Goal: Task Accomplishment & Management: Use online tool/utility

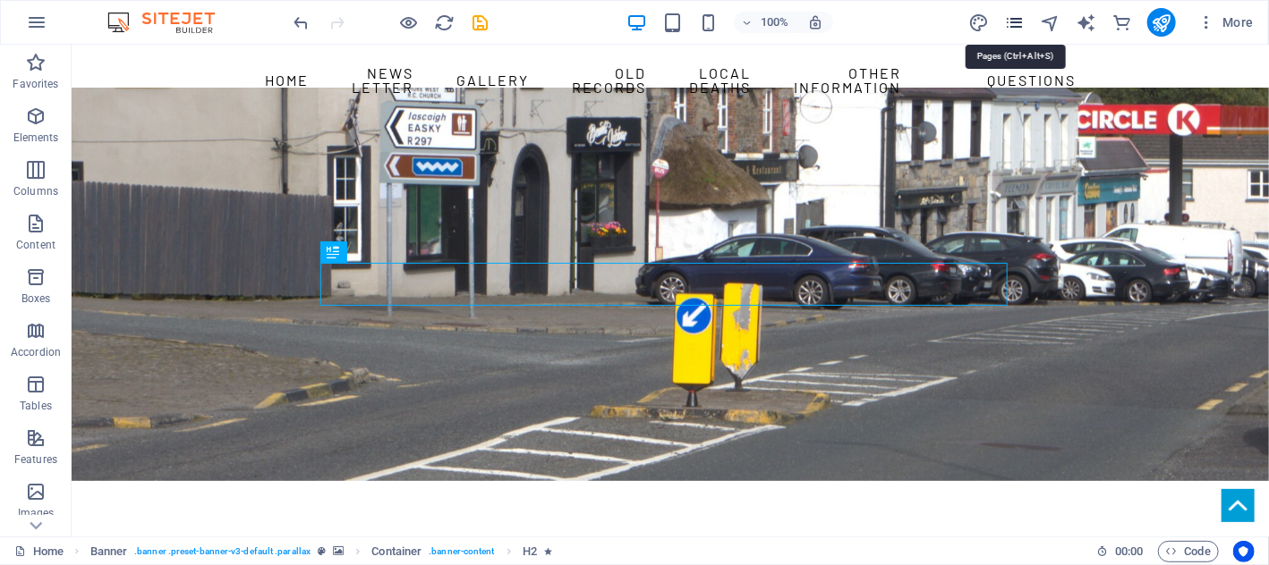
click at [1019, 18] on icon "pages" at bounding box center [1014, 23] width 21 height 21
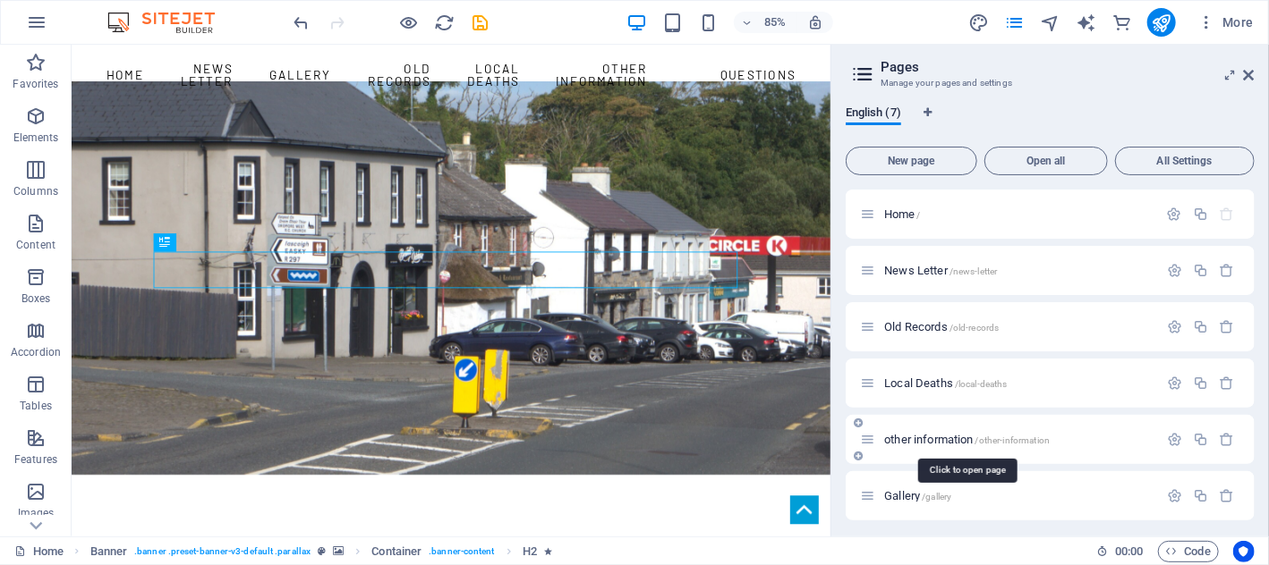
click at [932, 439] on span "other information /other-information" at bounding box center [966, 439] width 165 height 13
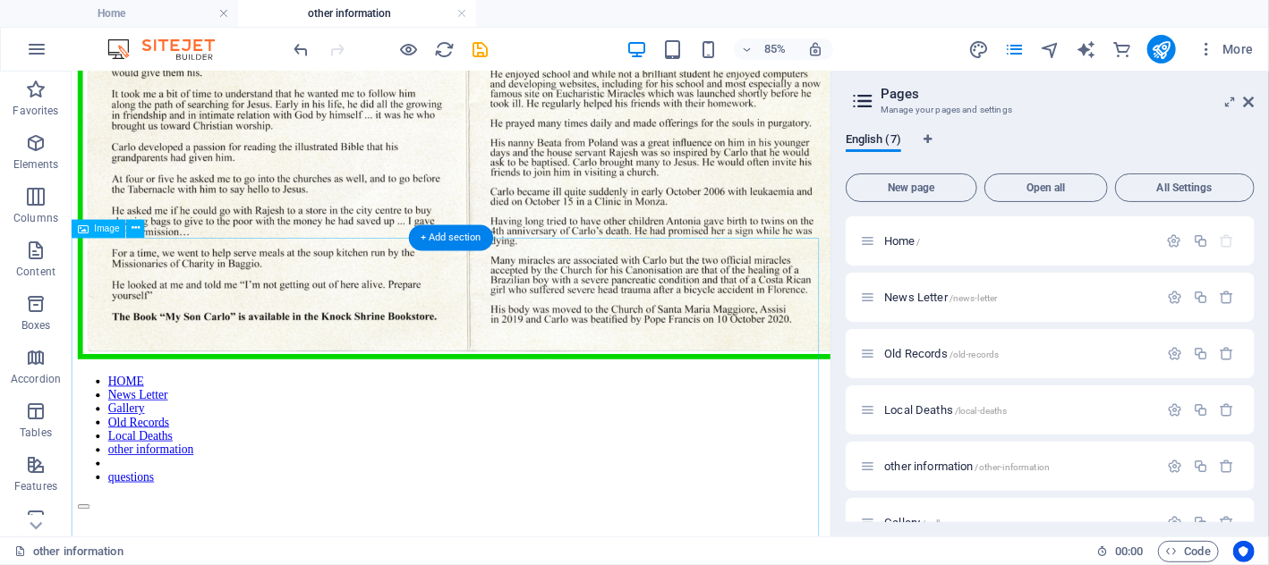
scroll to position [1789, 0]
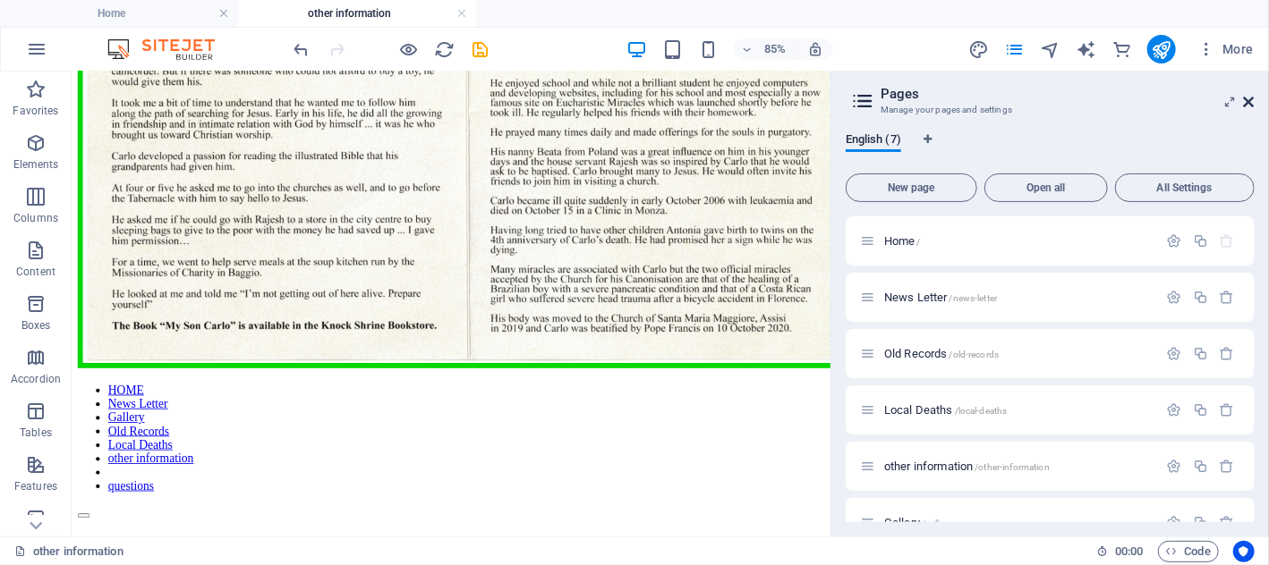
click at [1246, 96] on icon at bounding box center [1248, 102] width 11 height 14
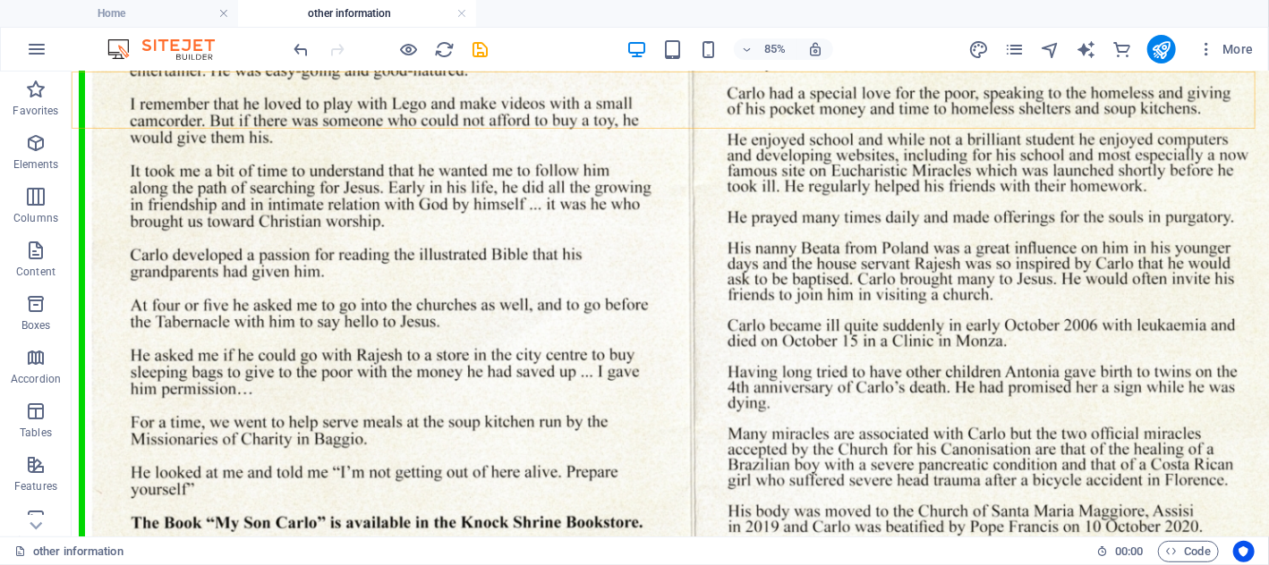
scroll to position [1772, 0]
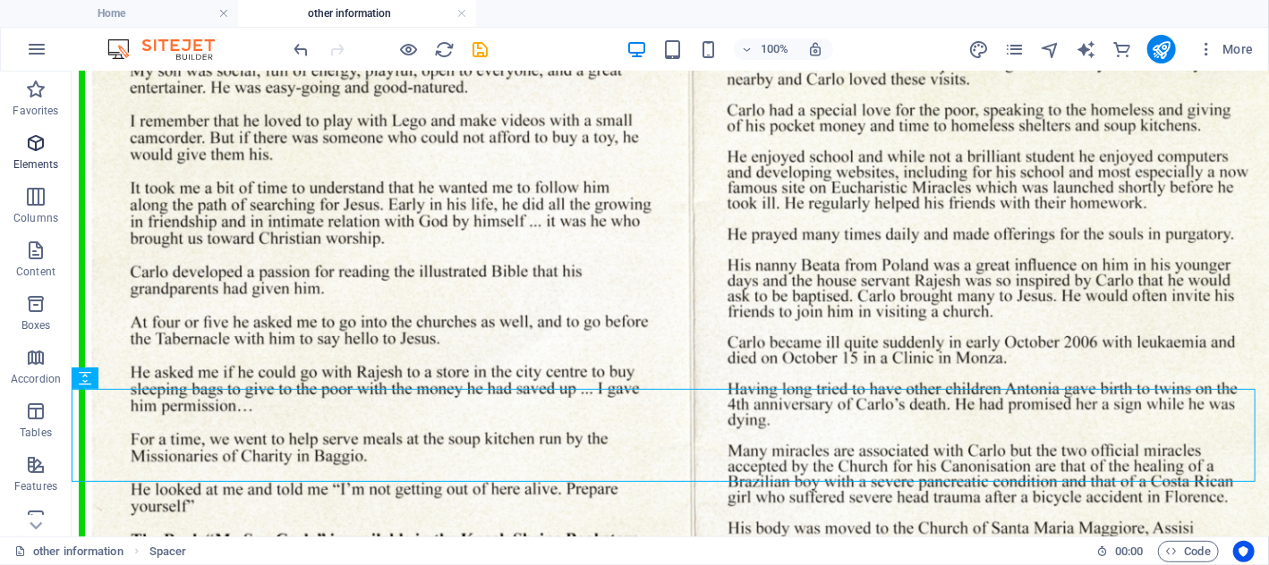
click at [34, 146] on icon "button" at bounding box center [35, 142] width 21 height 21
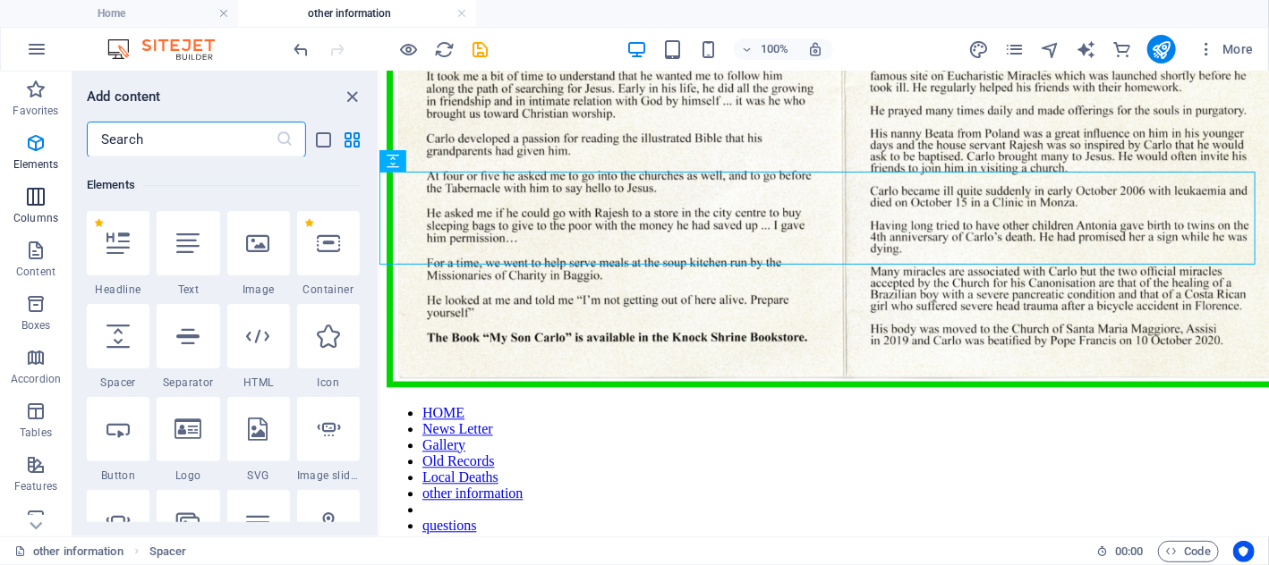
scroll to position [190, 0]
click at [115, 353] on div at bounding box center [118, 334] width 63 height 64
select select "px"
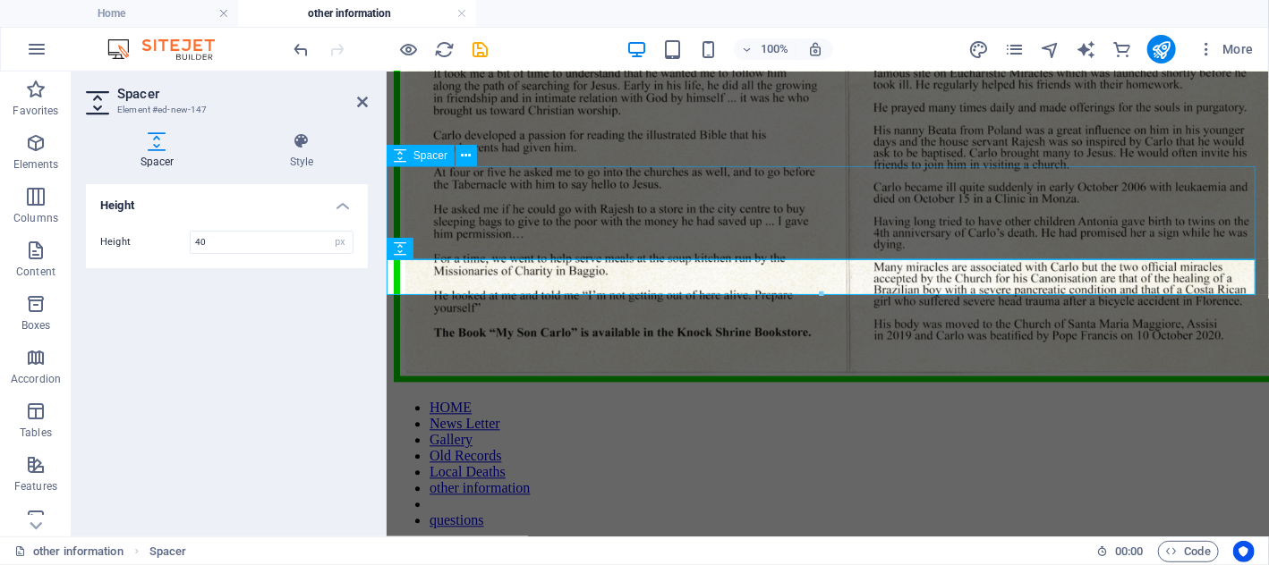
type input "40"
click at [839, 558] on div at bounding box center [827, 576] width 868 height 36
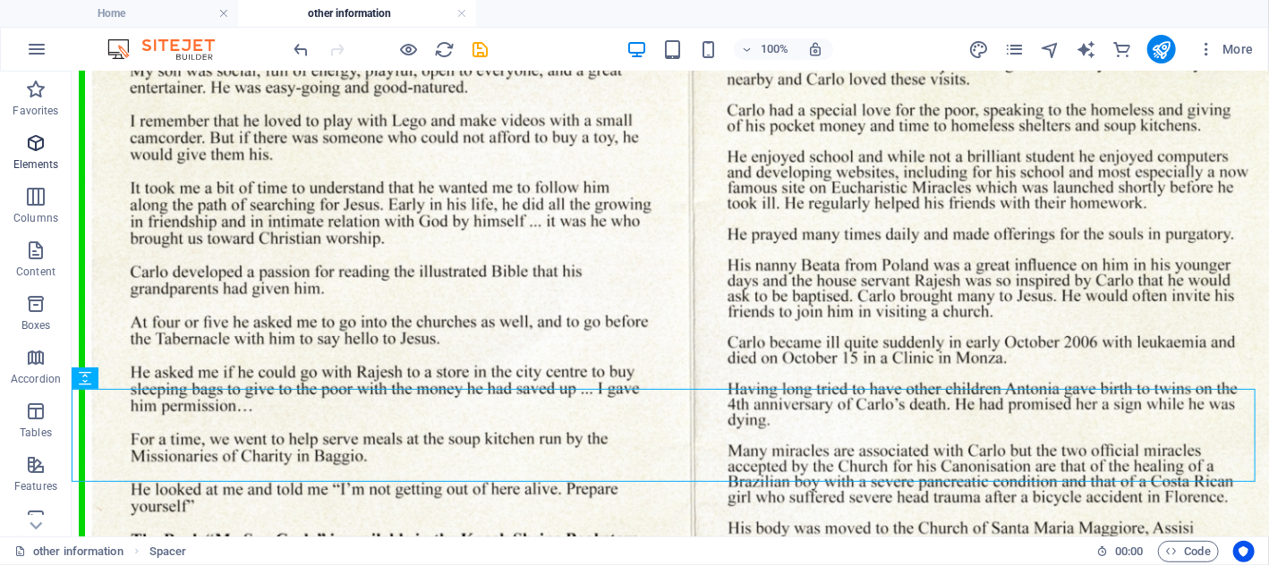
click at [36, 149] on icon "button" at bounding box center [35, 142] width 21 height 21
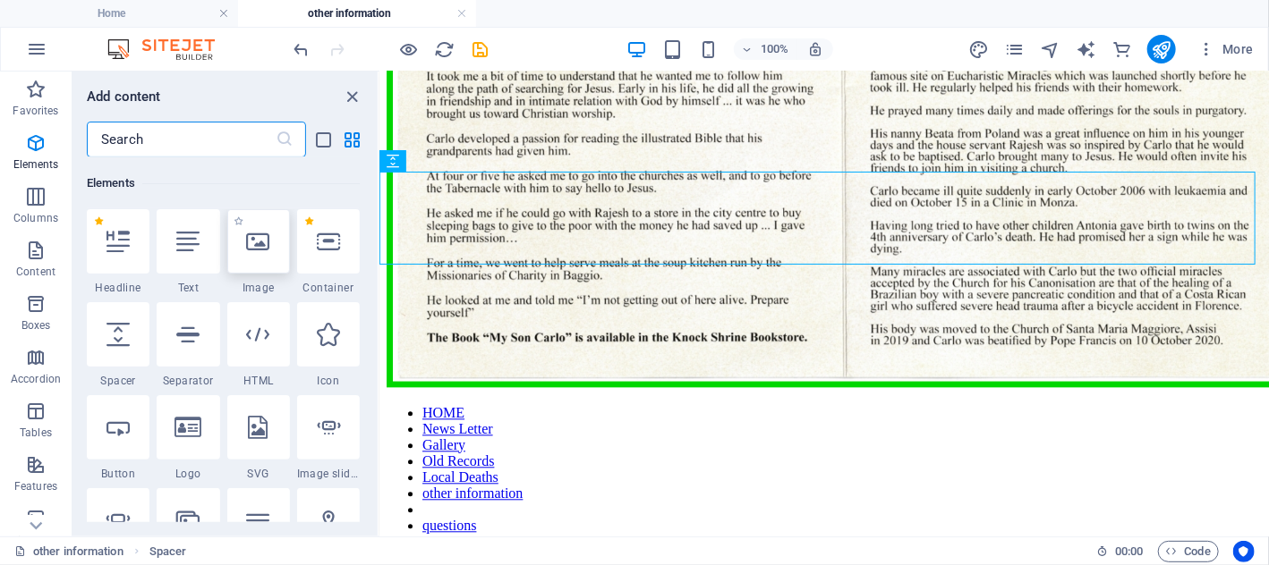
click at [258, 257] on div at bounding box center [258, 241] width 63 height 64
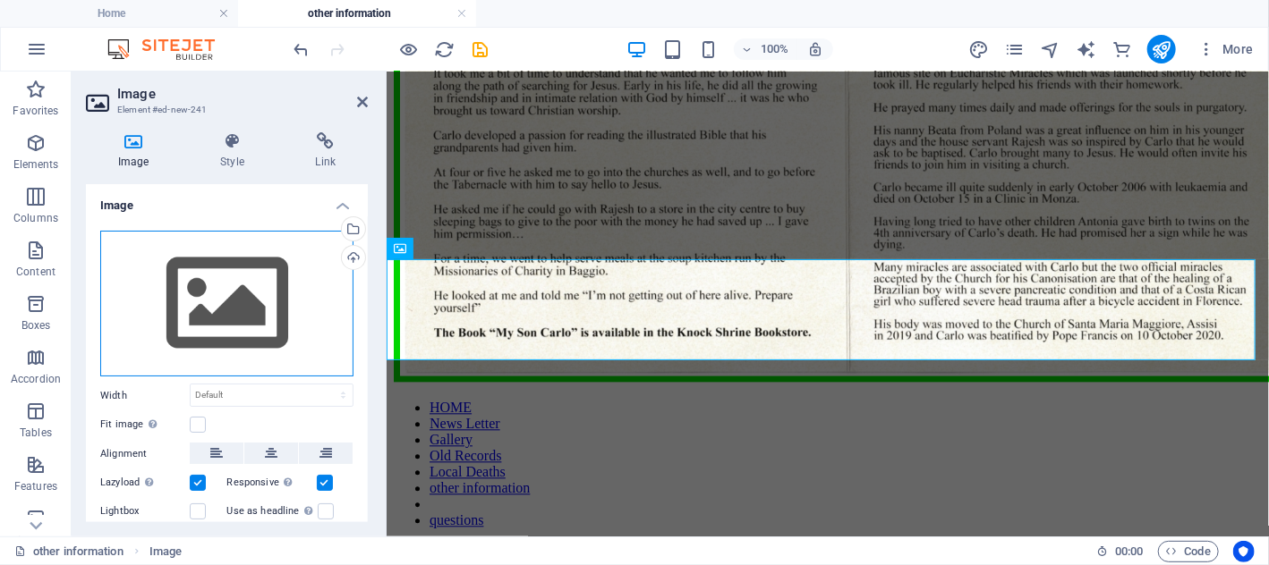
click at [240, 313] on div "Drag files here, click to choose files or select files from Files or our free s…" at bounding box center [226, 304] width 253 height 147
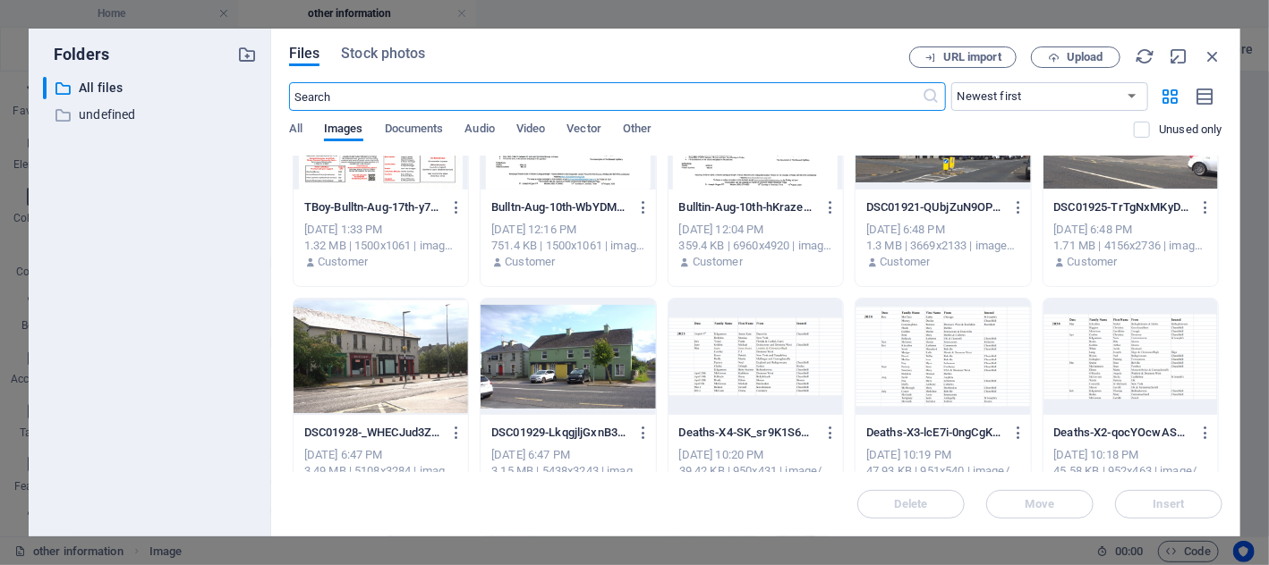
scroll to position [984, 0]
click at [1079, 55] on span "Upload" at bounding box center [1084, 57] width 37 height 11
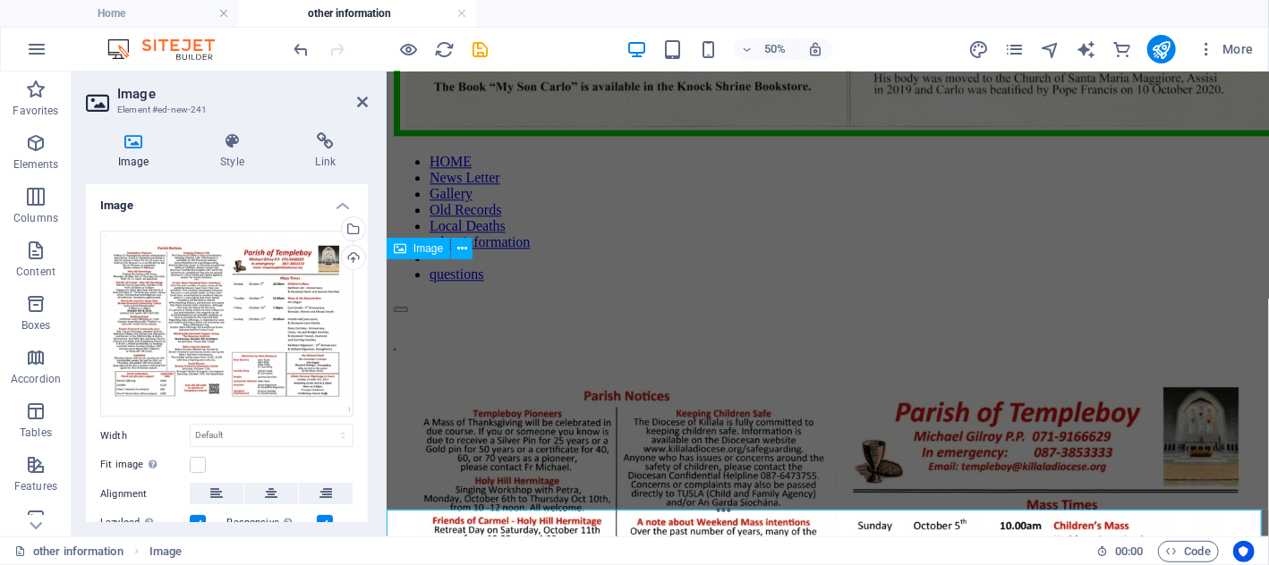
scroll to position [1772, 0]
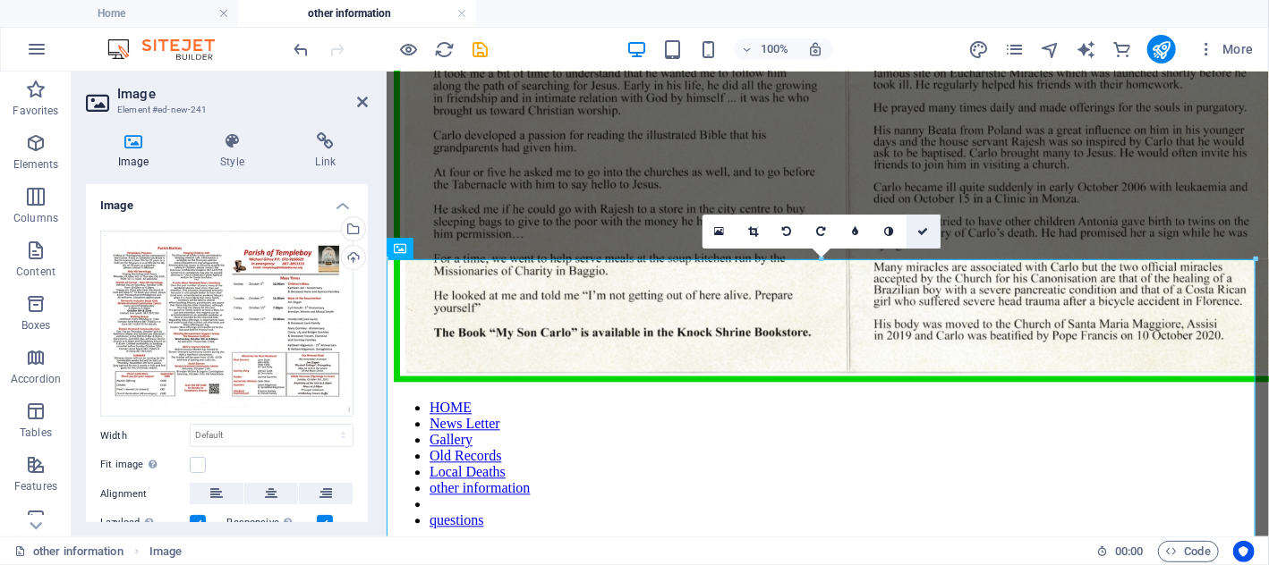
click at [923, 228] on icon at bounding box center [922, 231] width 11 height 11
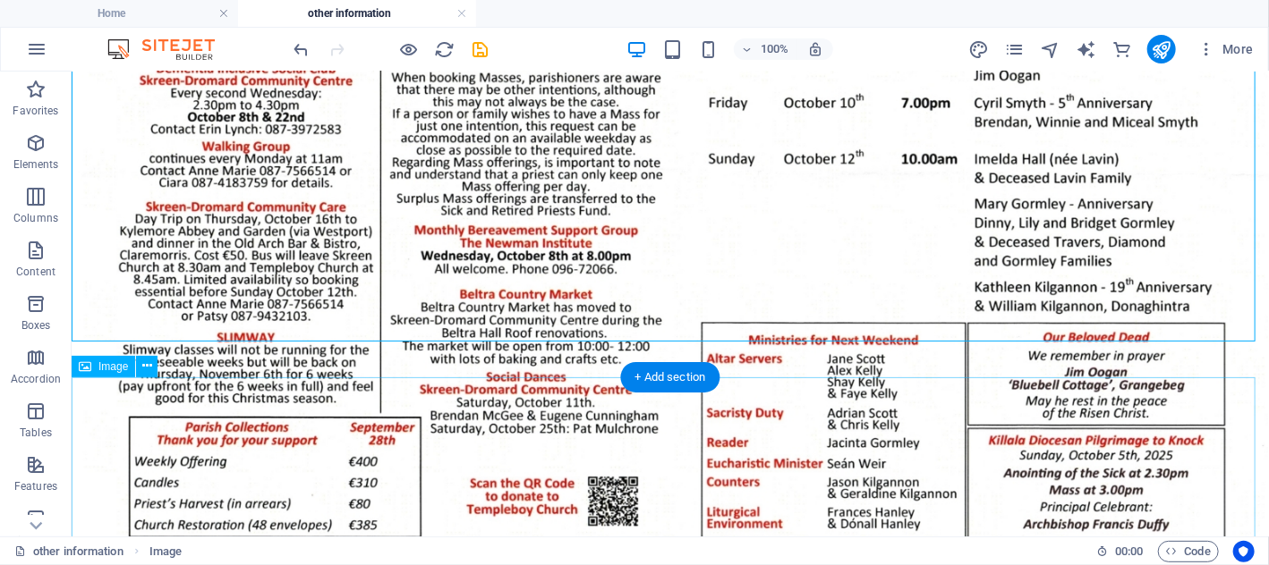
scroll to position [2846, 0]
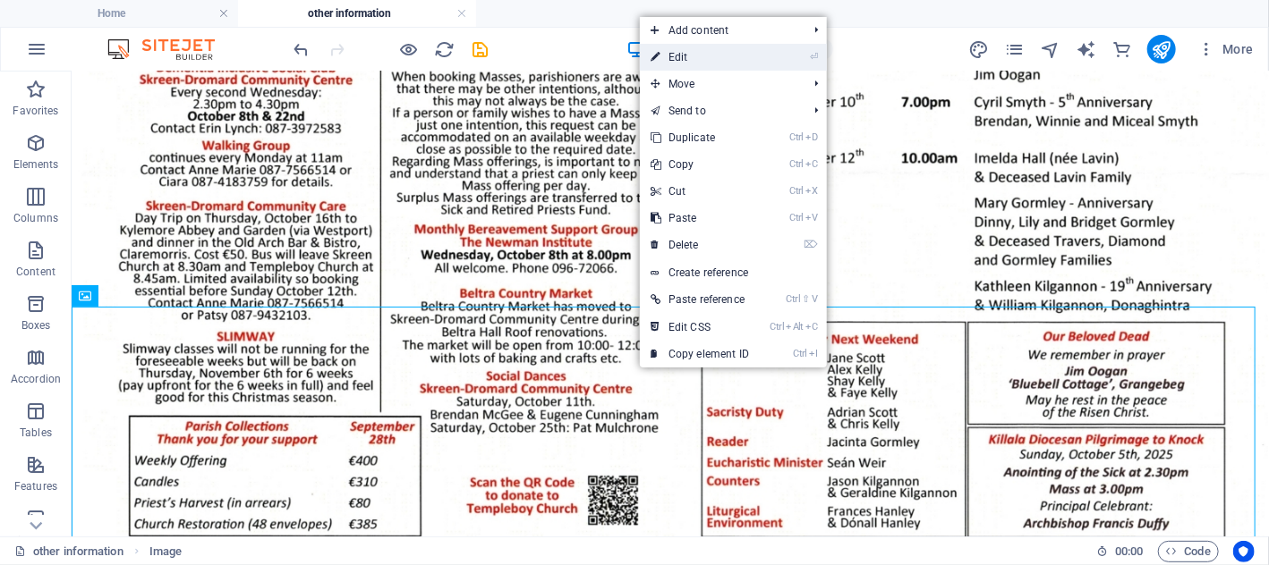
click at [688, 56] on link "⏎ Edit" at bounding box center [700, 57] width 120 height 27
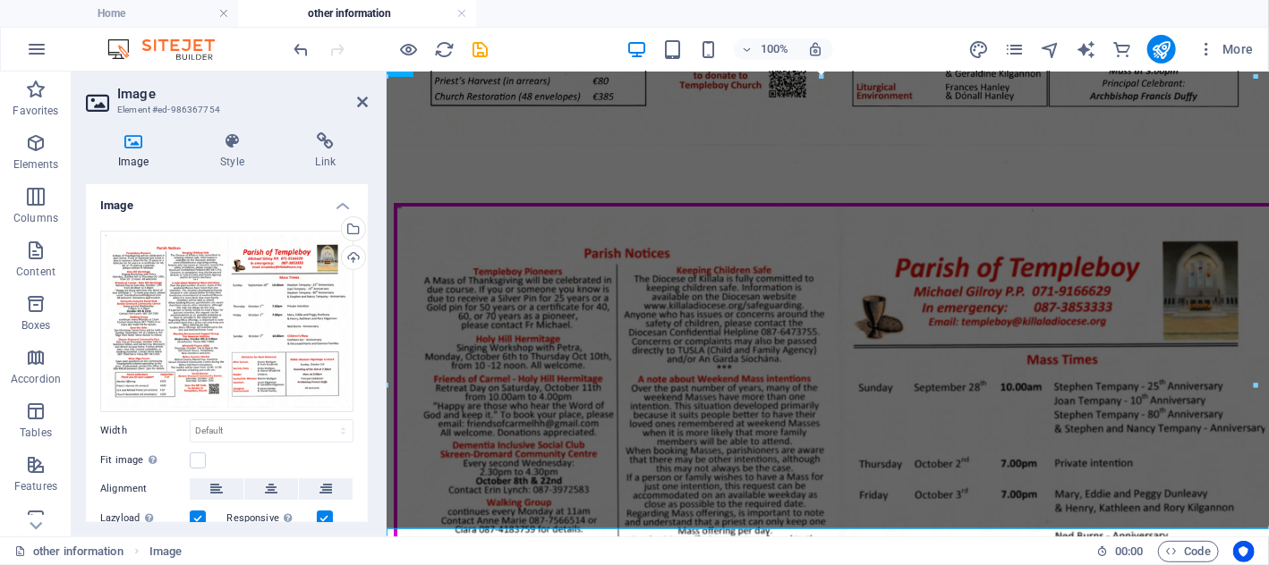
scroll to position [2623, 0]
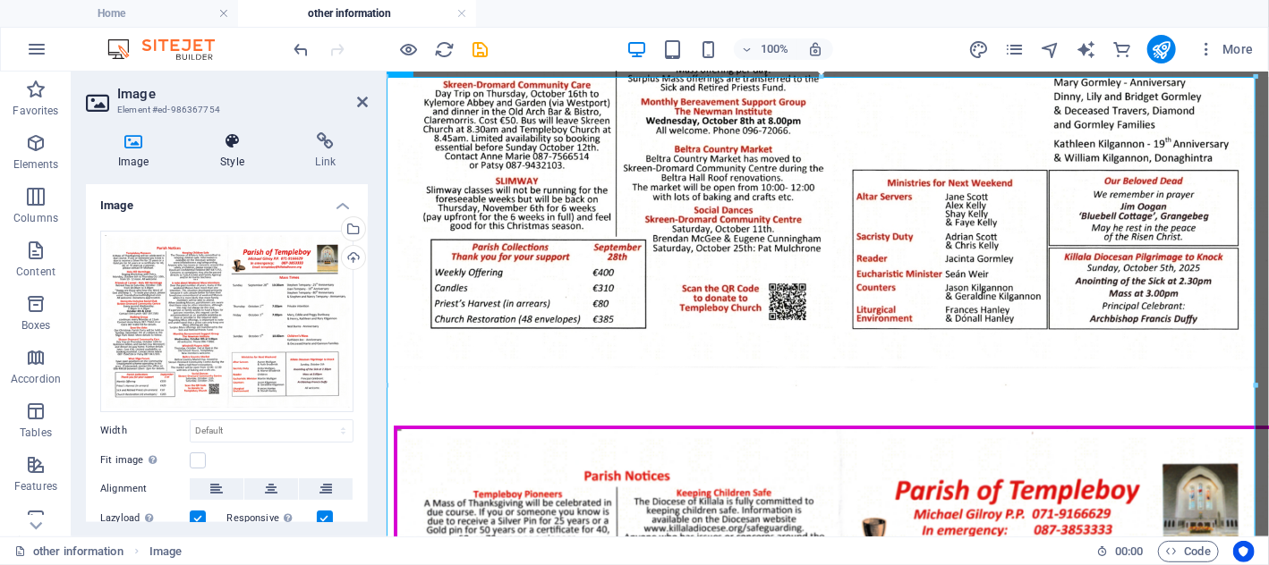
click at [233, 149] on icon at bounding box center [232, 141] width 88 height 18
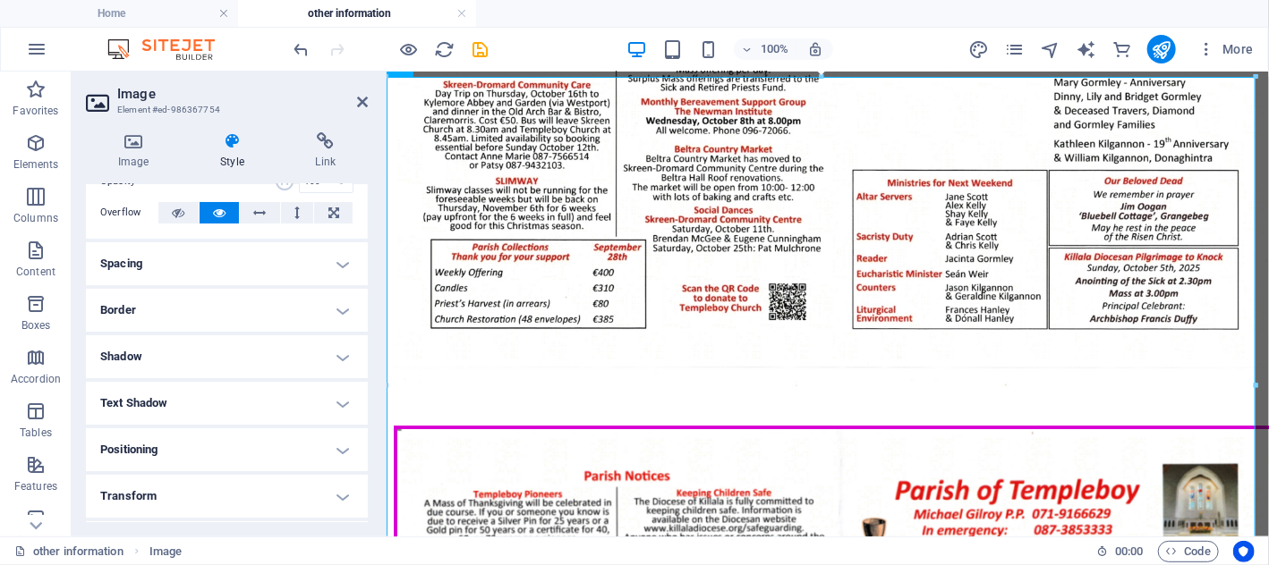
scroll to position [47, 0]
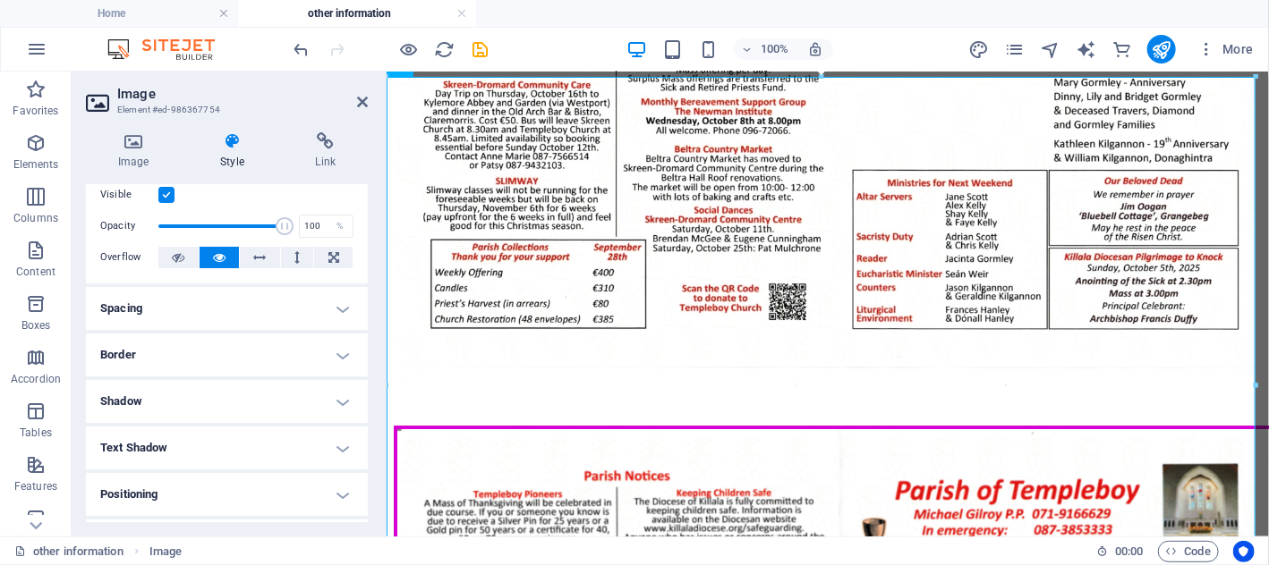
click at [225, 346] on h4 "Border" at bounding box center [227, 355] width 282 height 43
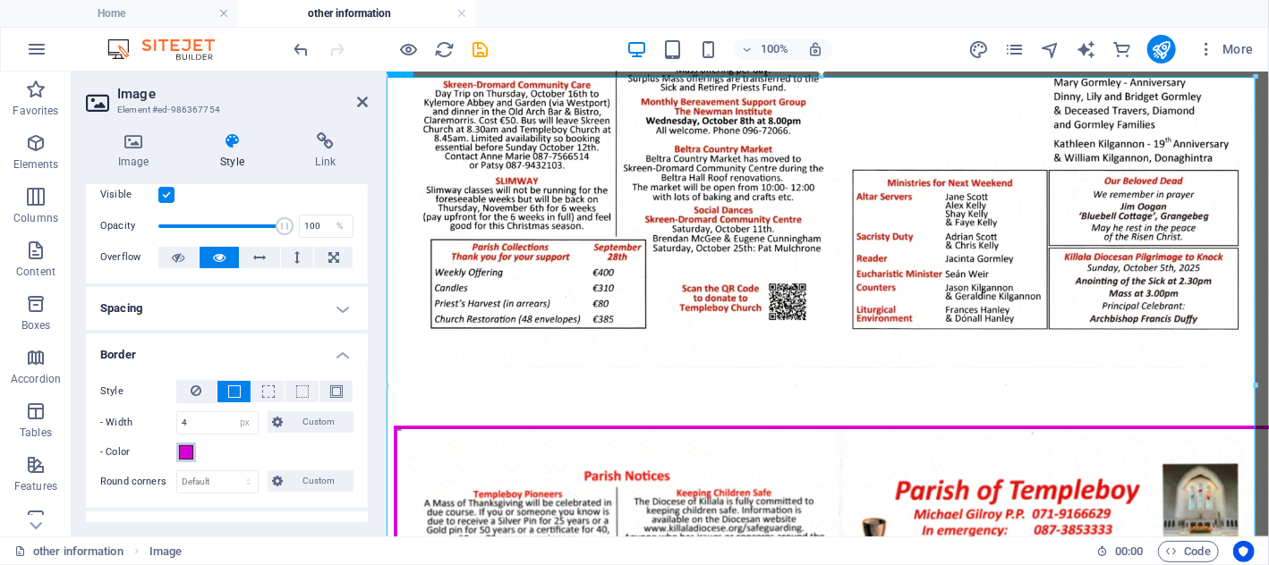
click at [186, 454] on span at bounding box center [186, 452] width 14 height 14
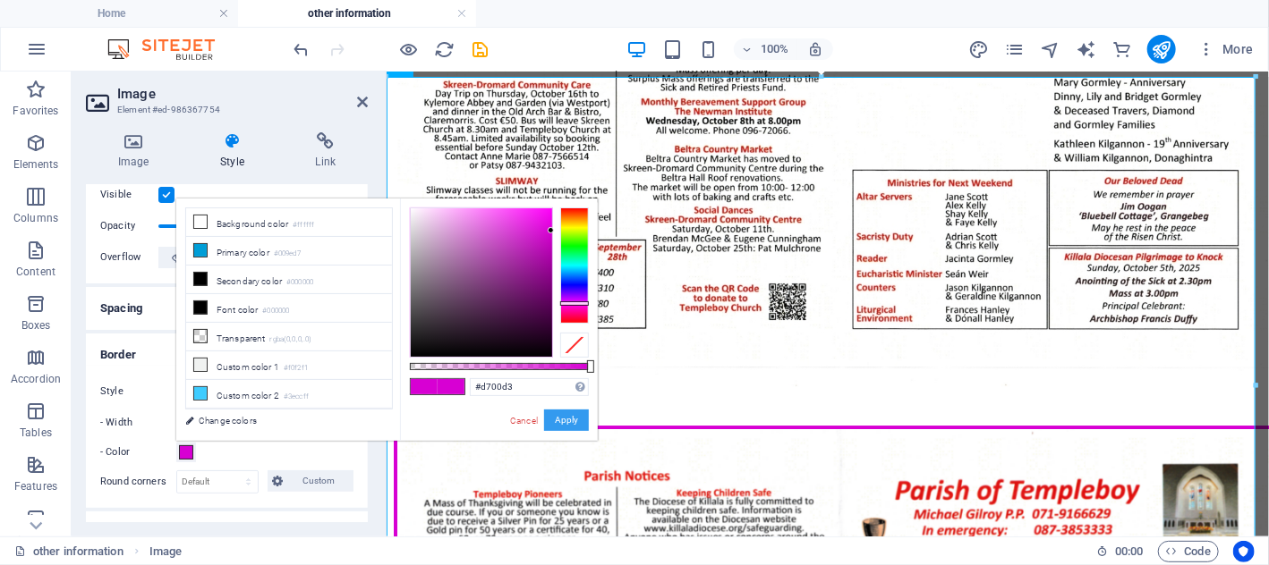
click at [569, 427] on button "Apply" at bounding box center [566, 420] width 45 height 21
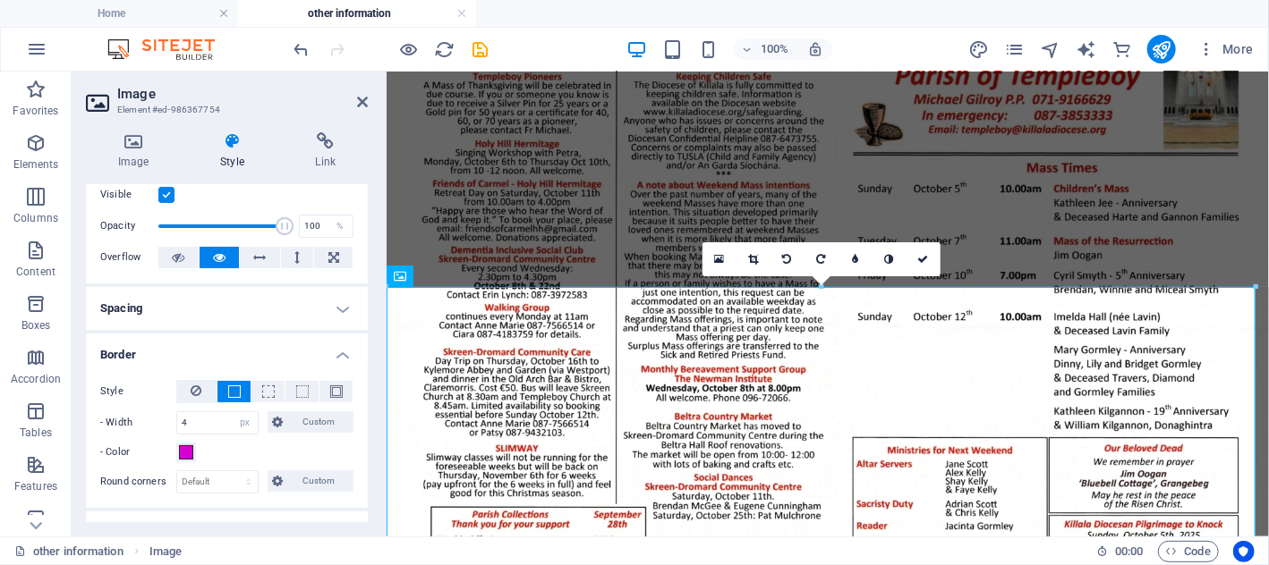
scroll to position [2355, 0]
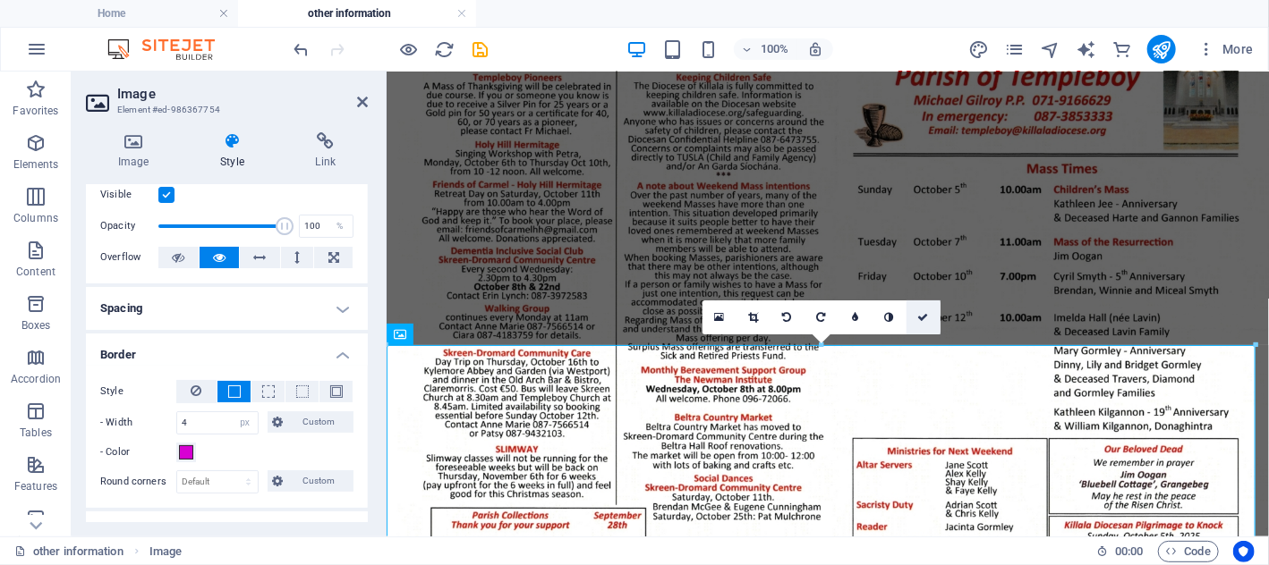
click at [919, 316] on icon at bounding box center [922, 317] width 11 height 11
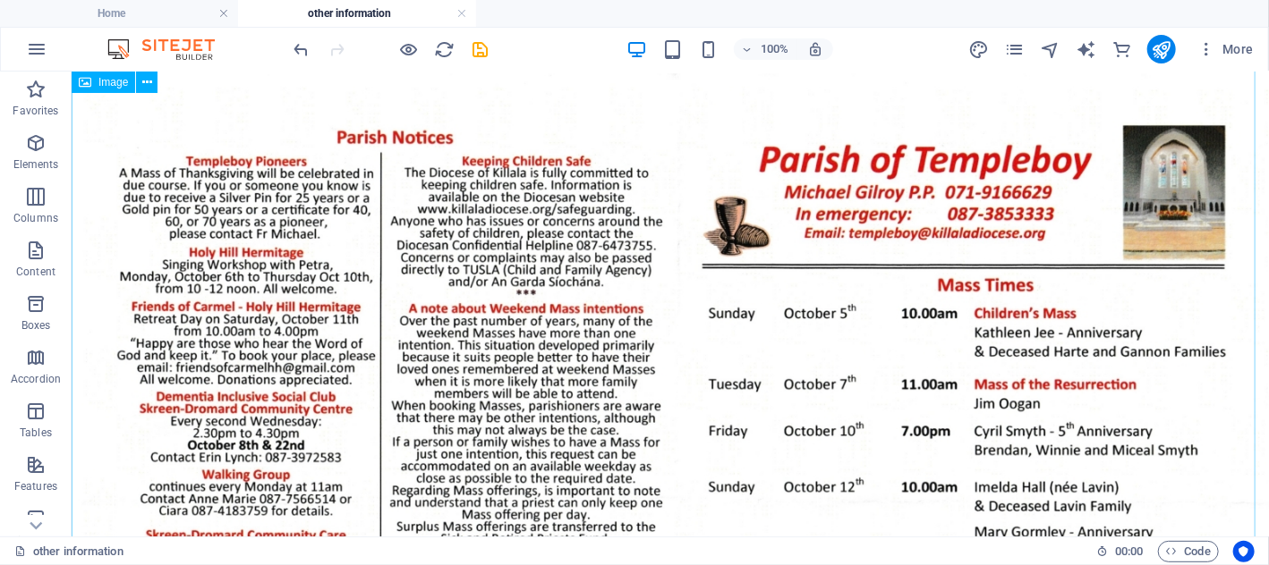
scroll to position [2462, 0]
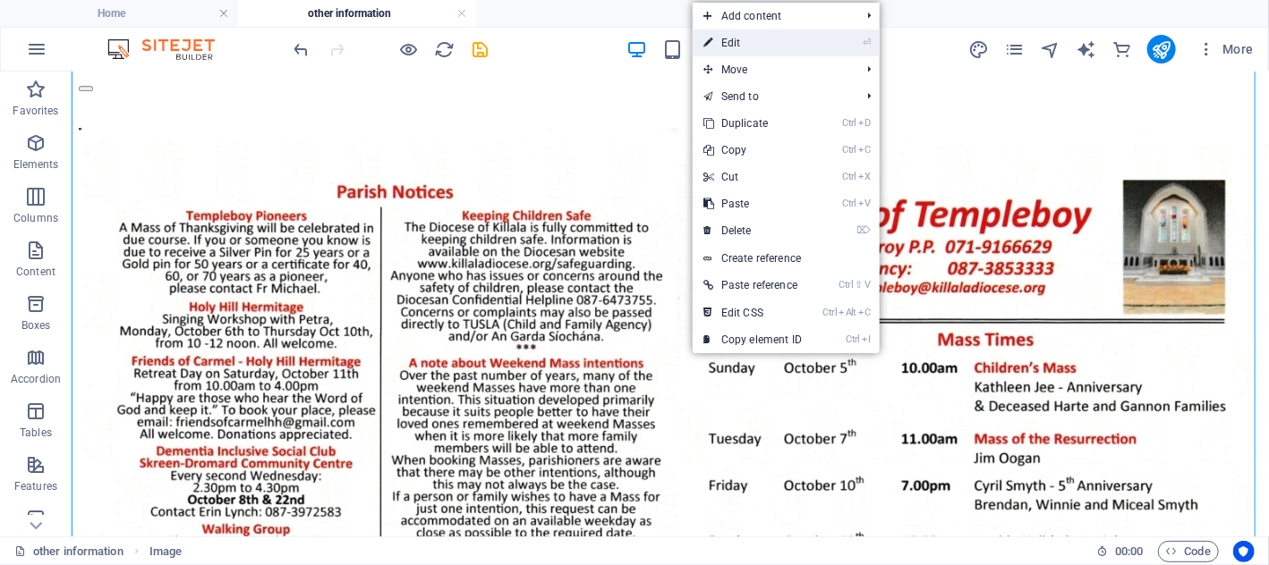
click at [735, 43] on link "⏎ Edit" at bounding box center [752, 43] width 120 height 27
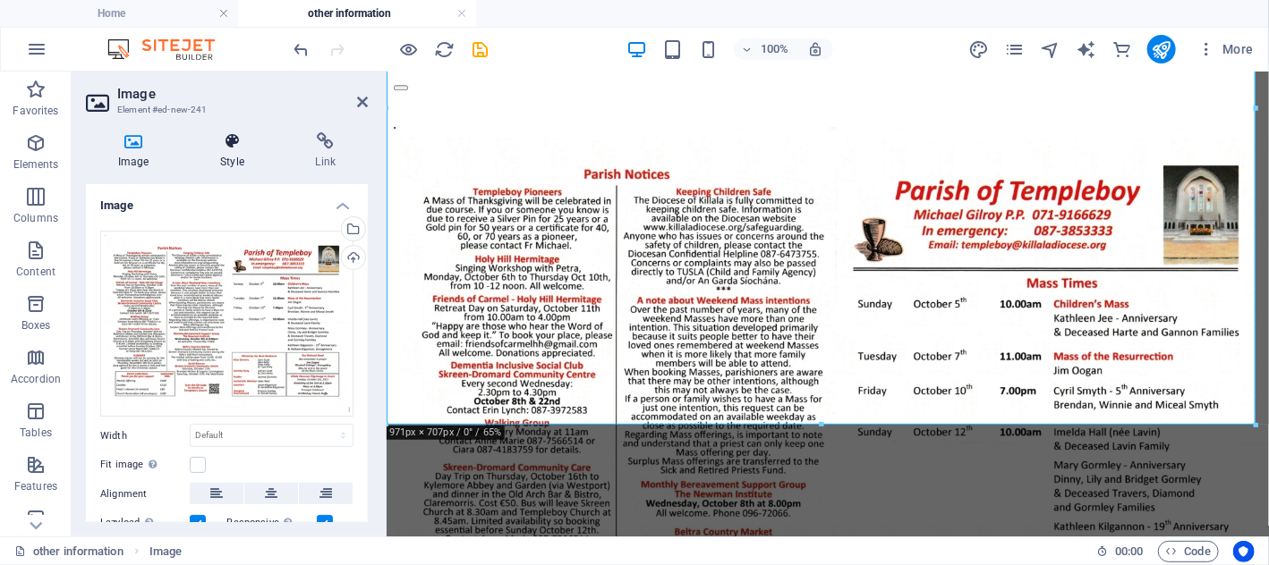
click at [225, 149] on icon at bounding box center [232, 141] width 88 height 18
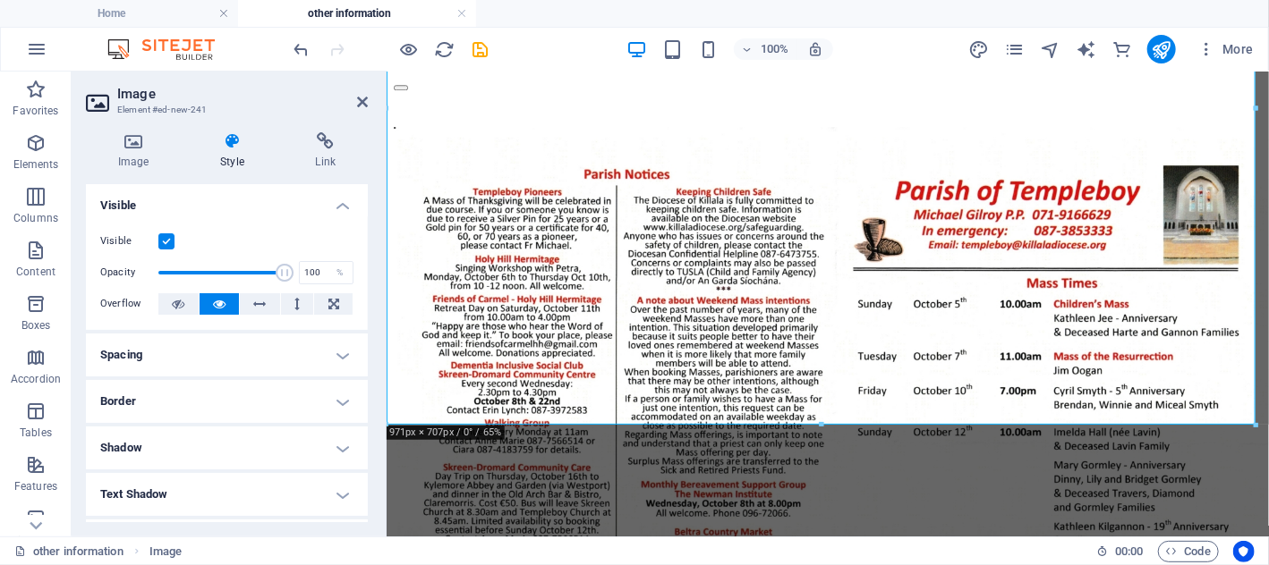
click at [237, 391] on h4 "Border" at bounding box center [227, 401] width 282 height 43
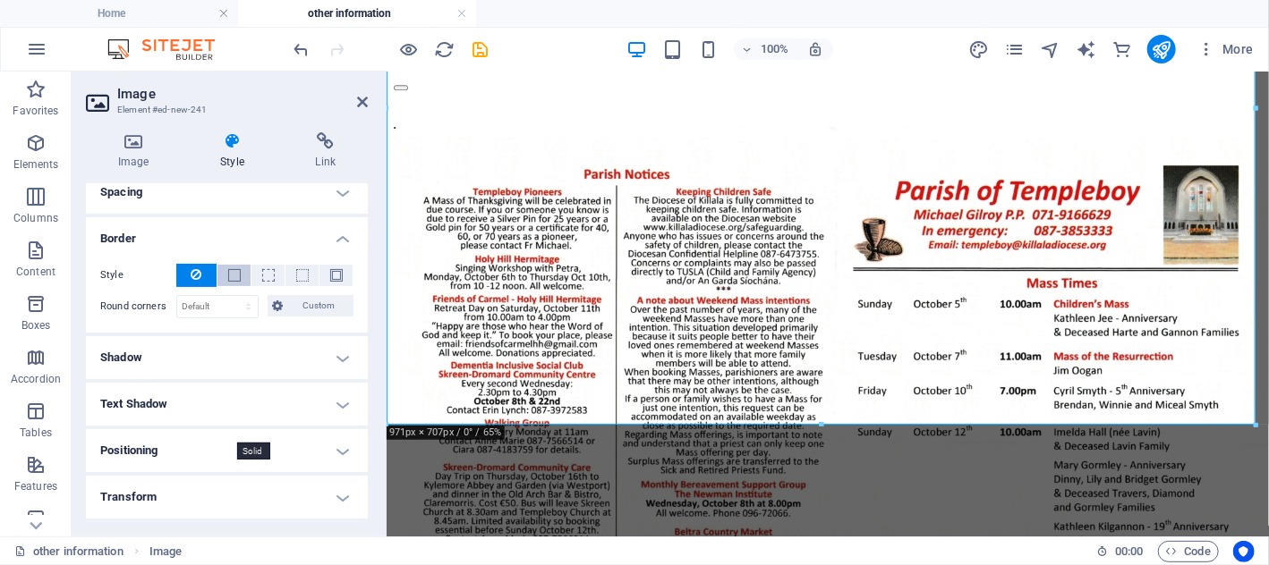
scroll to position [179, 0]
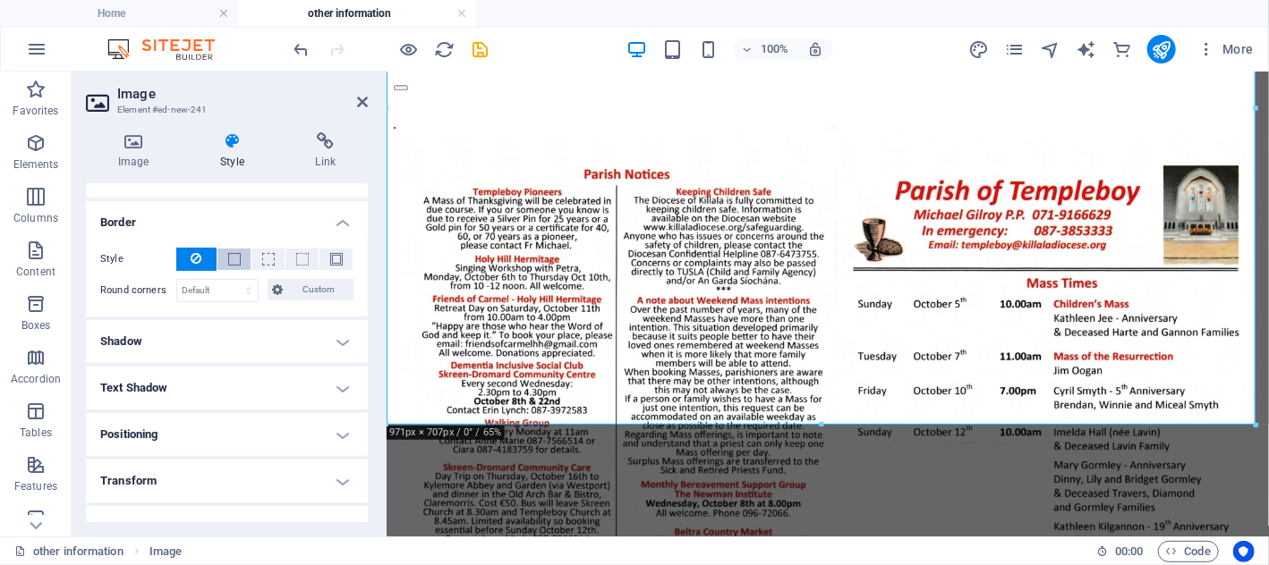
click at [231, 262] on span at bounding box center [234, 259] width 13 height 13
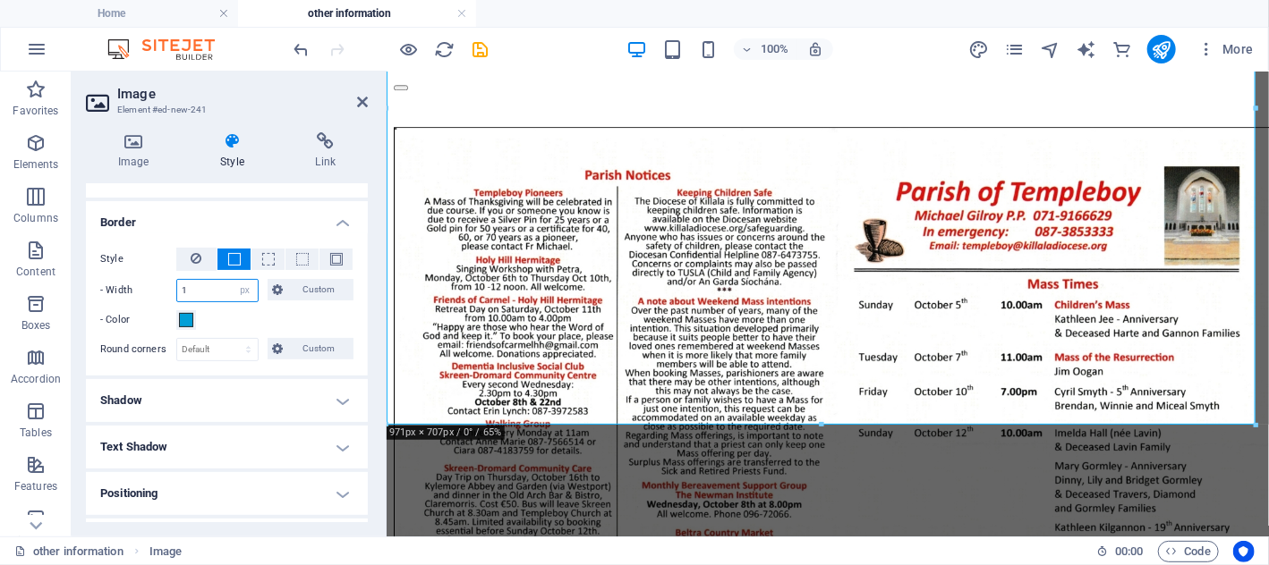
drag, startPoint x: 197, startPoint y: 295, endPoint x: 162, endPoint y: 287, distance: 35.8
click at [165, 287] on div "- Width 1 auto px rem % vh vw Custom Custom" at bounding box center [226, 290] width 253 height 23
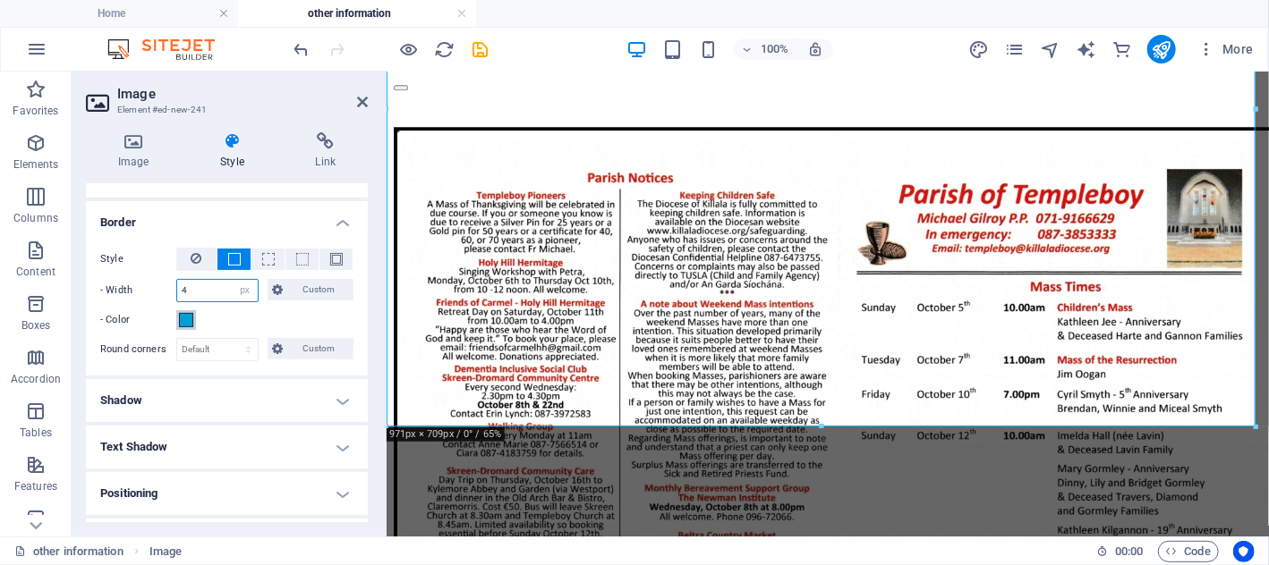
type input "4"
click at [183, 317] on span at bounding box center [186, 320] width 14 height 14
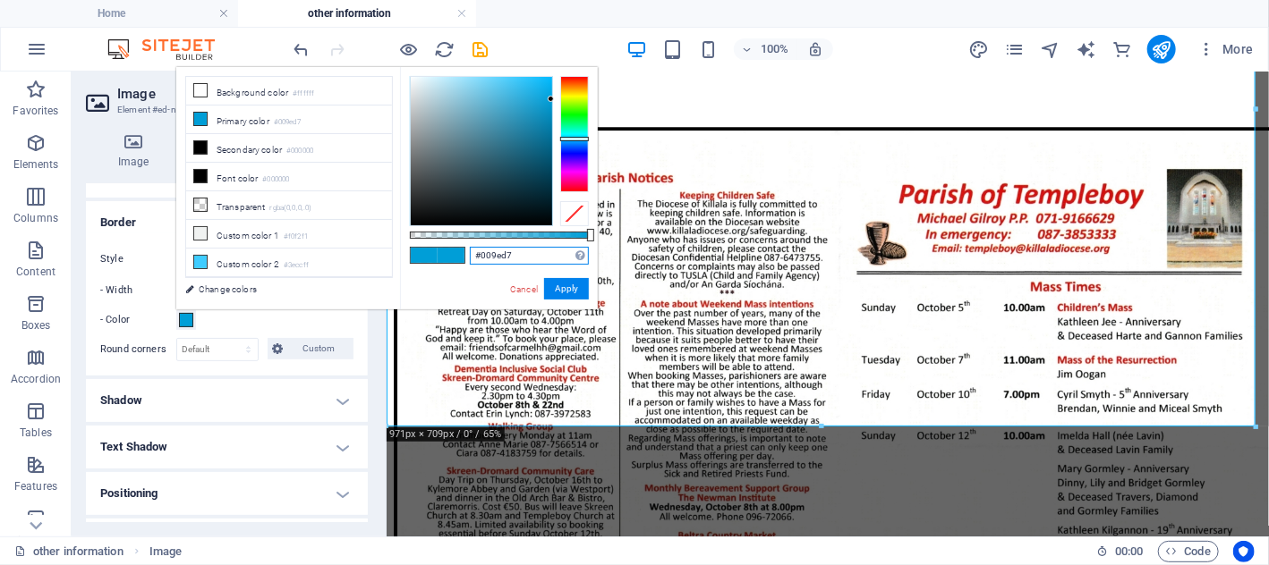
click at [501, 254] on input "#009ed7" at bounding box center [529, 256] width 119 height 18
click at [532, 256] on input "#d7" at bounding box center [529, 256] width 119 height 18
type input "#d700d3"
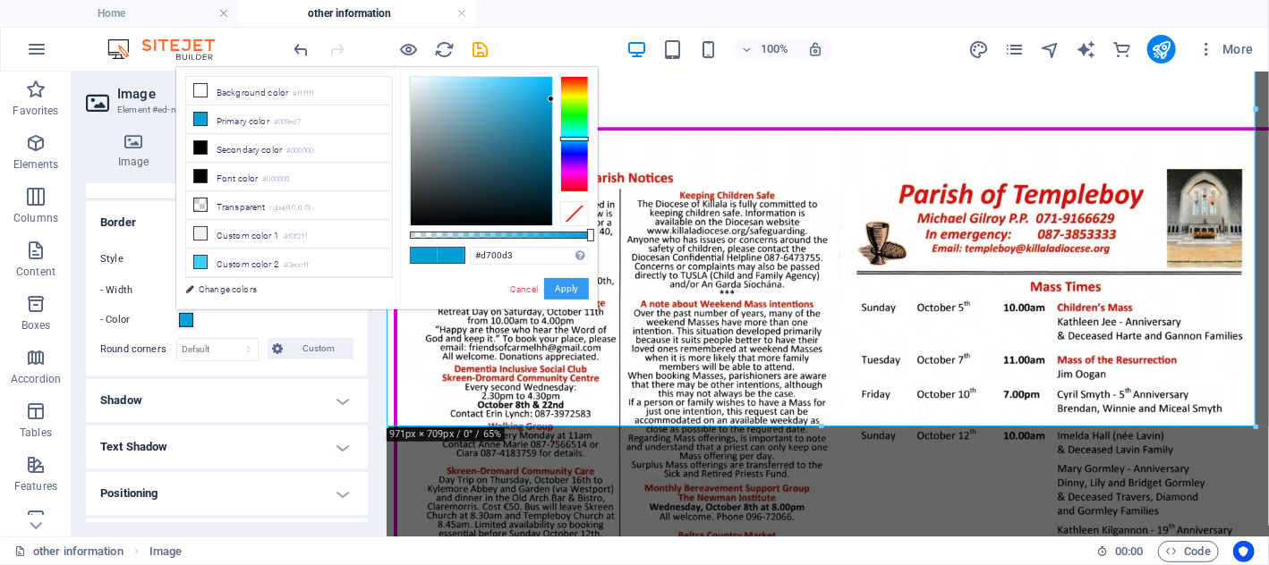
click at [564, 288] on button "Apply" at bounding box center [566, 288] width 45 height 21
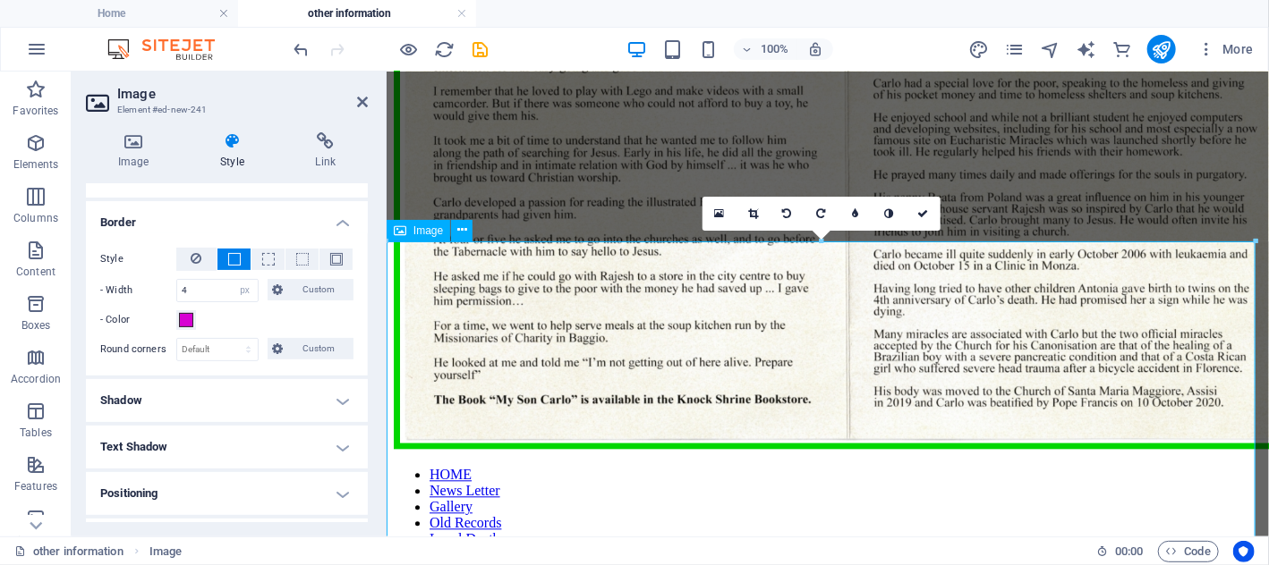
scroll to position [1703, 0]
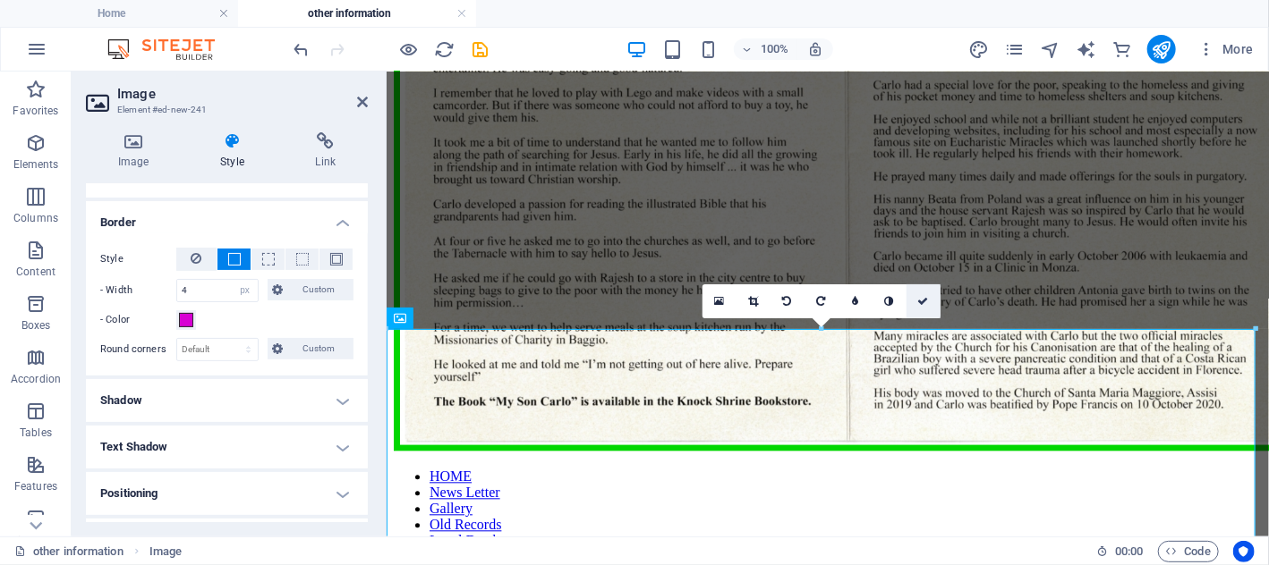
click at [922, 297] on icon at bounding box center [922, 301] width 11 height 11
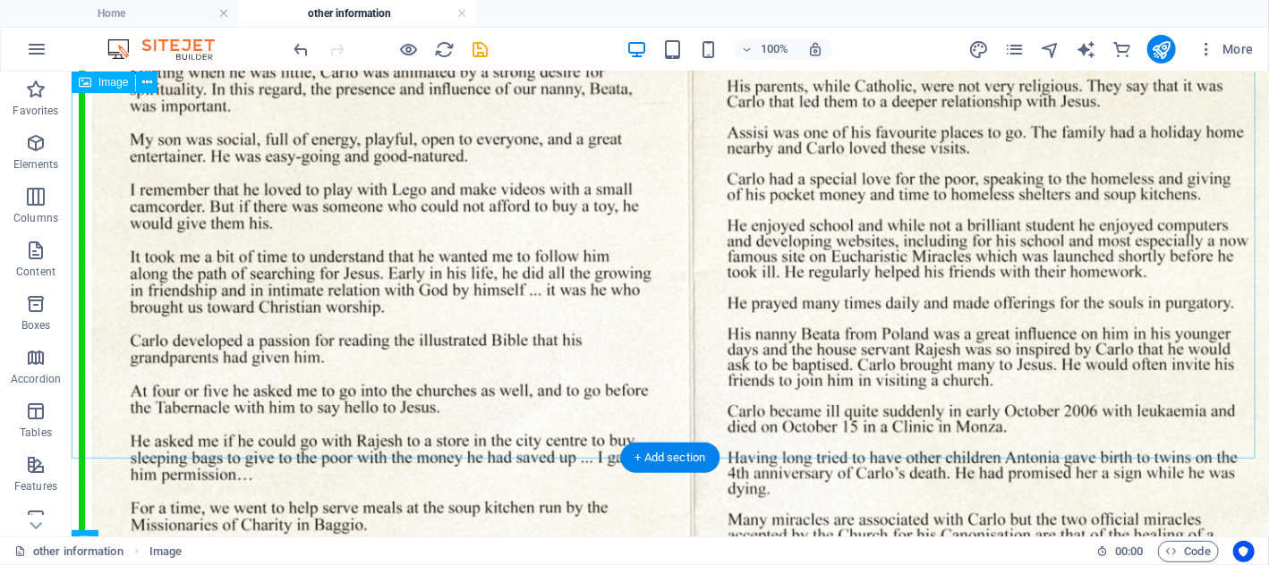
scroll to position [2382, 0]
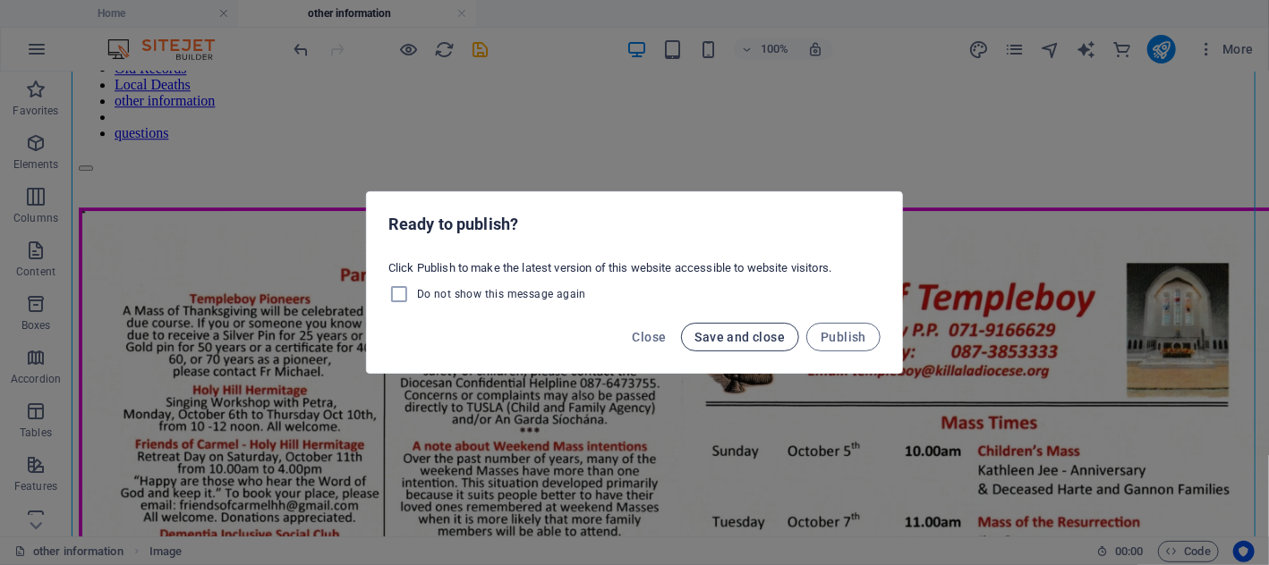
click at [726, 335] on span "Save and close" at bounding box center [740, 337] width 90 height 14
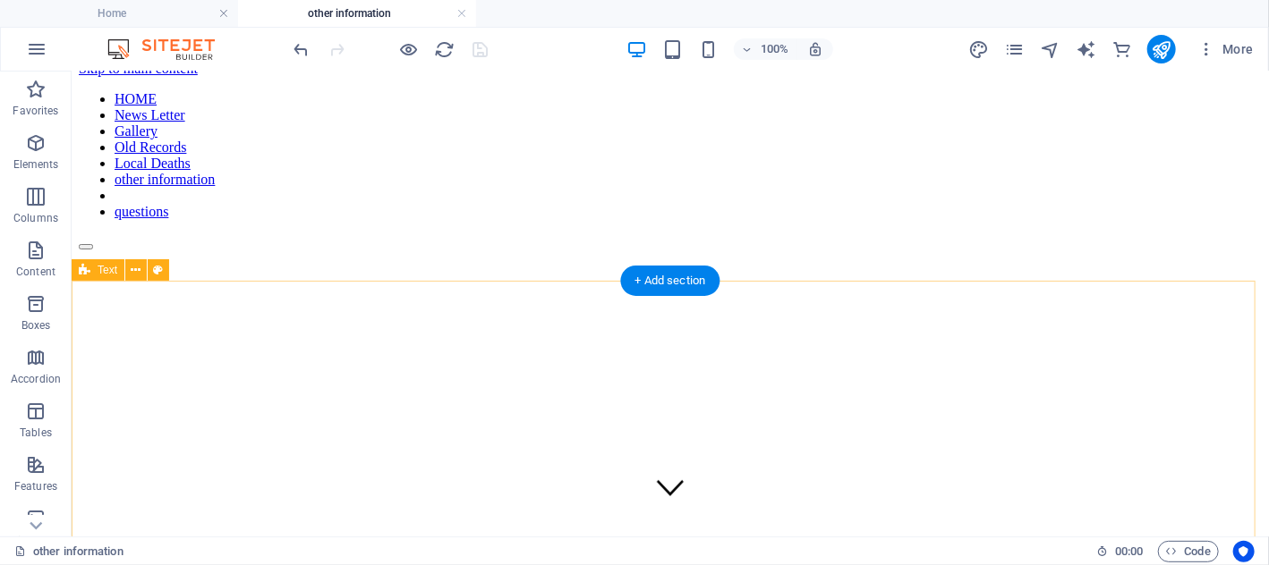
scroll to position [0, 0]
